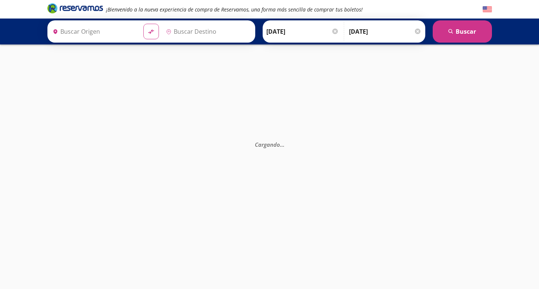
type input "[GEOGRAPHIC_DATA], [GEOGRAPHIC_DATA]"
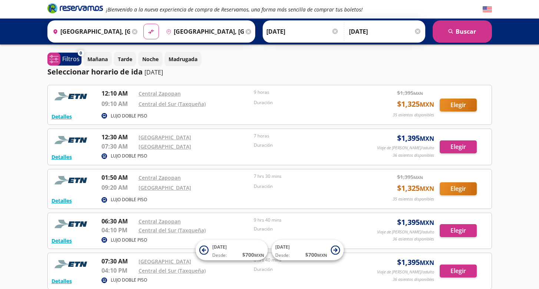
click at [215, 144] on div "[GEOGRAPHIC_DATA]" at bounding box center [194, 146] width 112 height 9
click at [457, 148] on button "Elegir" at bounding box center [458, 146] width 37 height 13
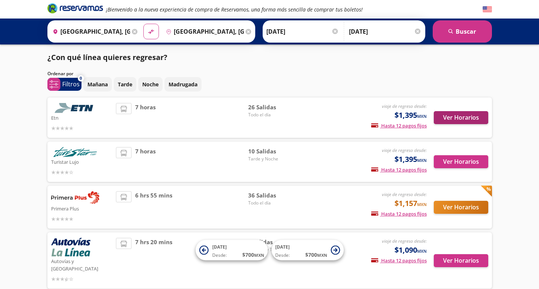
click at [467, 121] on button "Ver Horarios" at bounding box center [461, 117] width 54 height 13
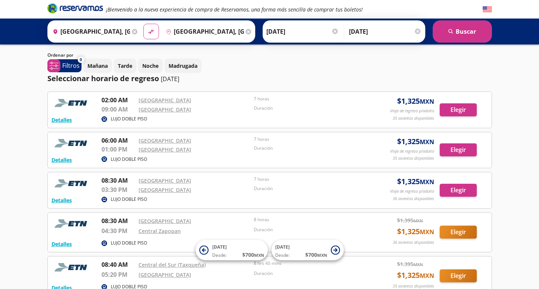
scroll to position [31, 0]
